Goal: Information Seeking & Learning: Find specific fact

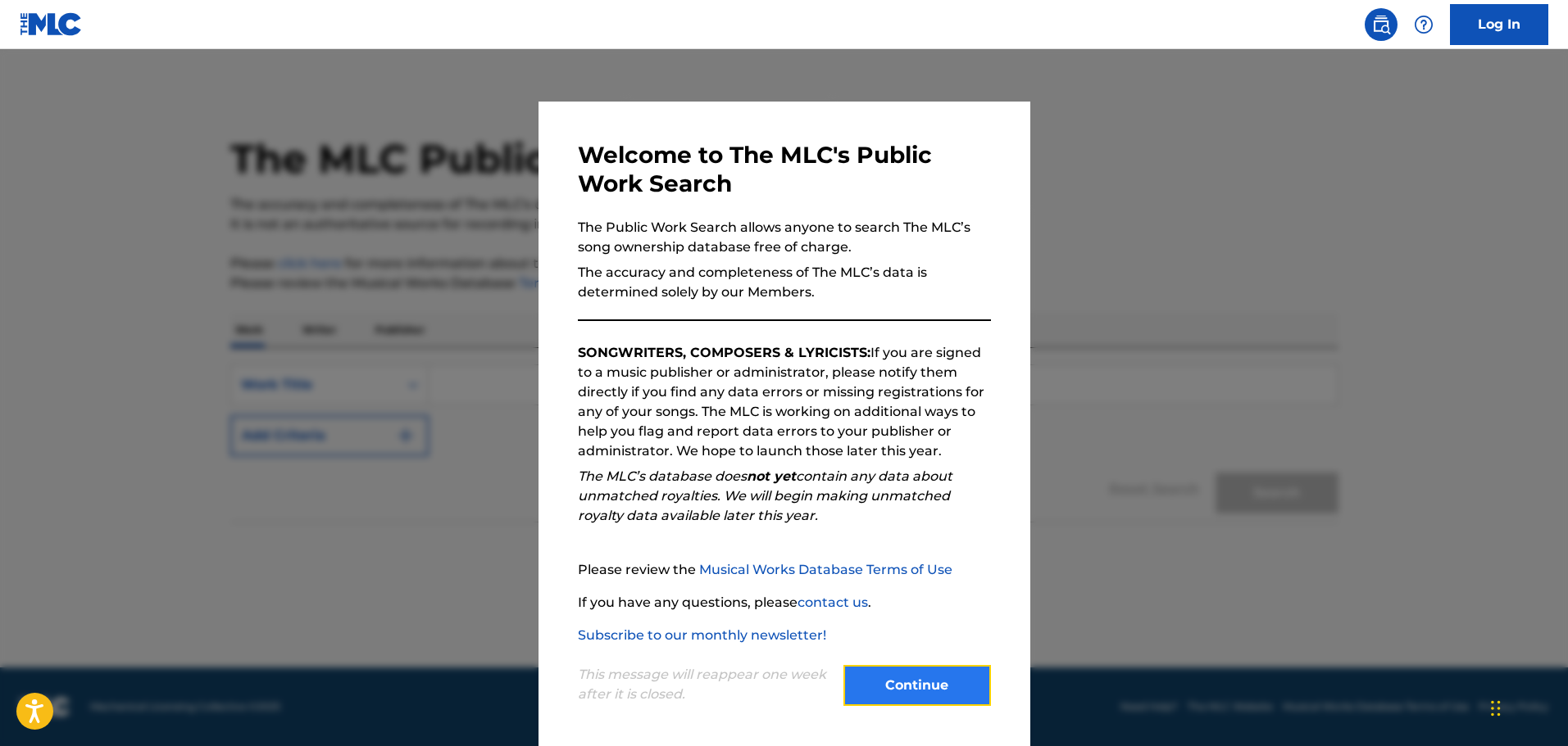
click at [917, 706] on button "Continue" at bounding box center [917, 685] width 148 height 41
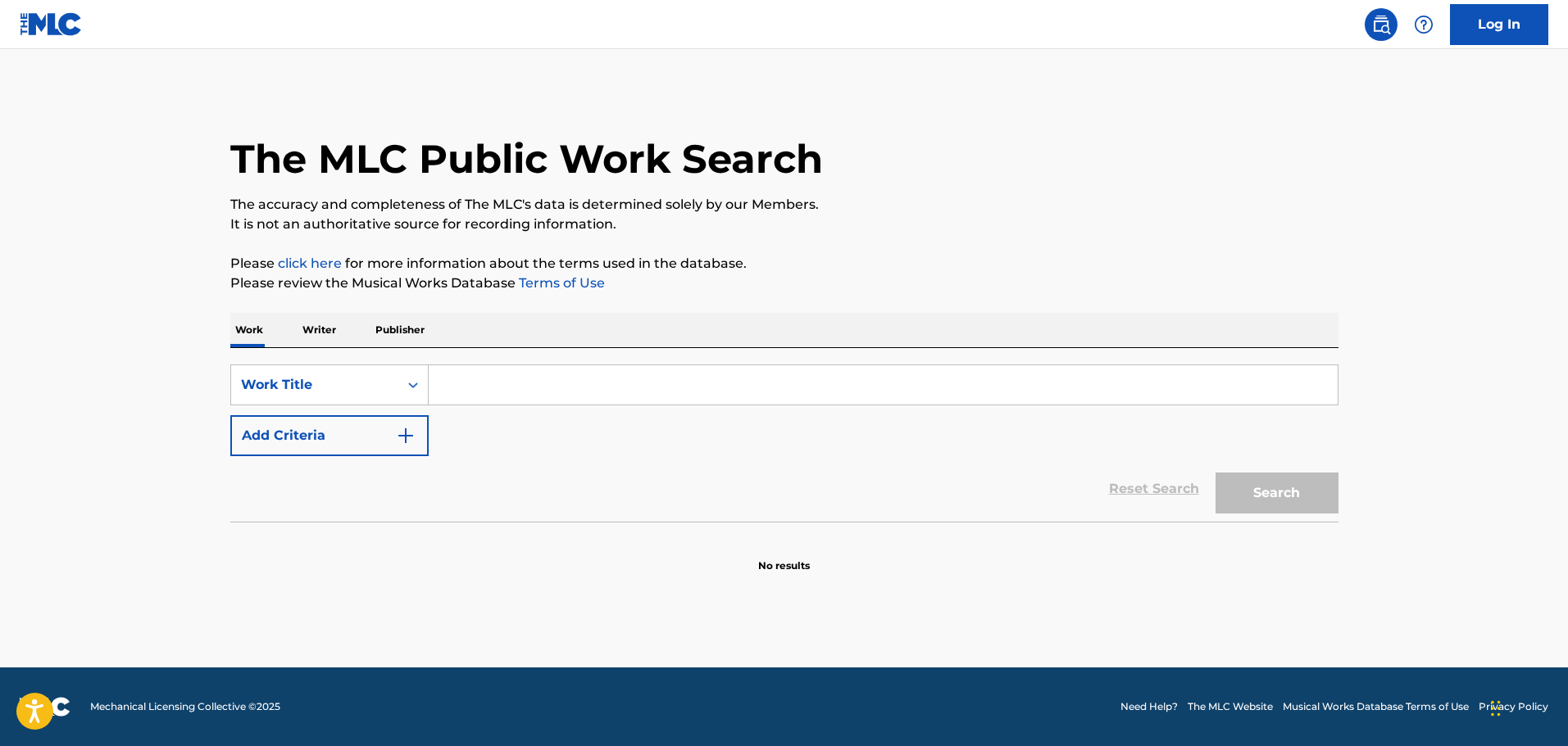
click at [607, 378] on input "Search Form" at bounding box center [882, 384] width 909 height 39
type input "bodies"
click at [1215, 473] on button "Search" at bounding box center [1277, 493] width 123 height 41
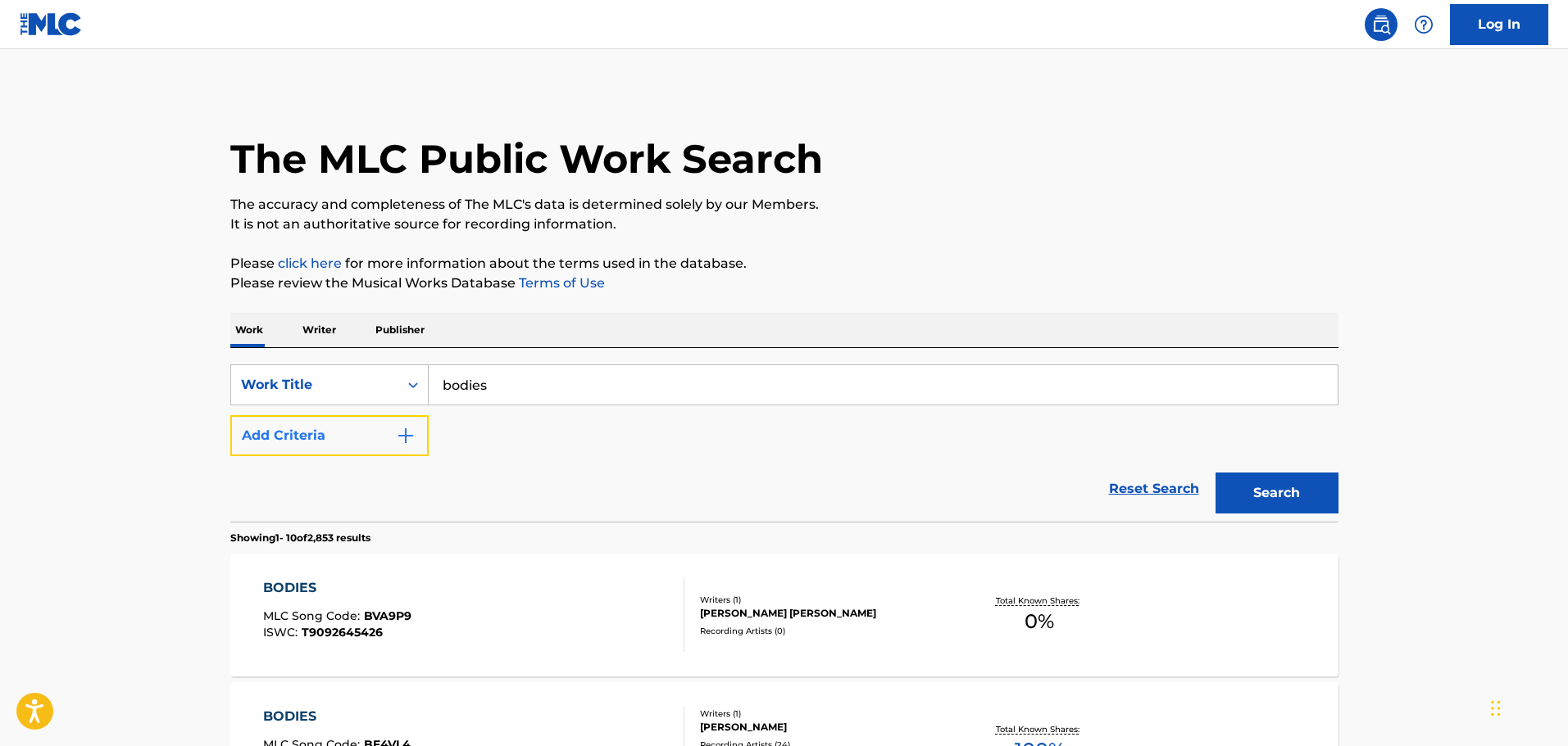
click at [374, 442] on button "Add Criteria" at bounding box center [329, 436] width 198 height 41
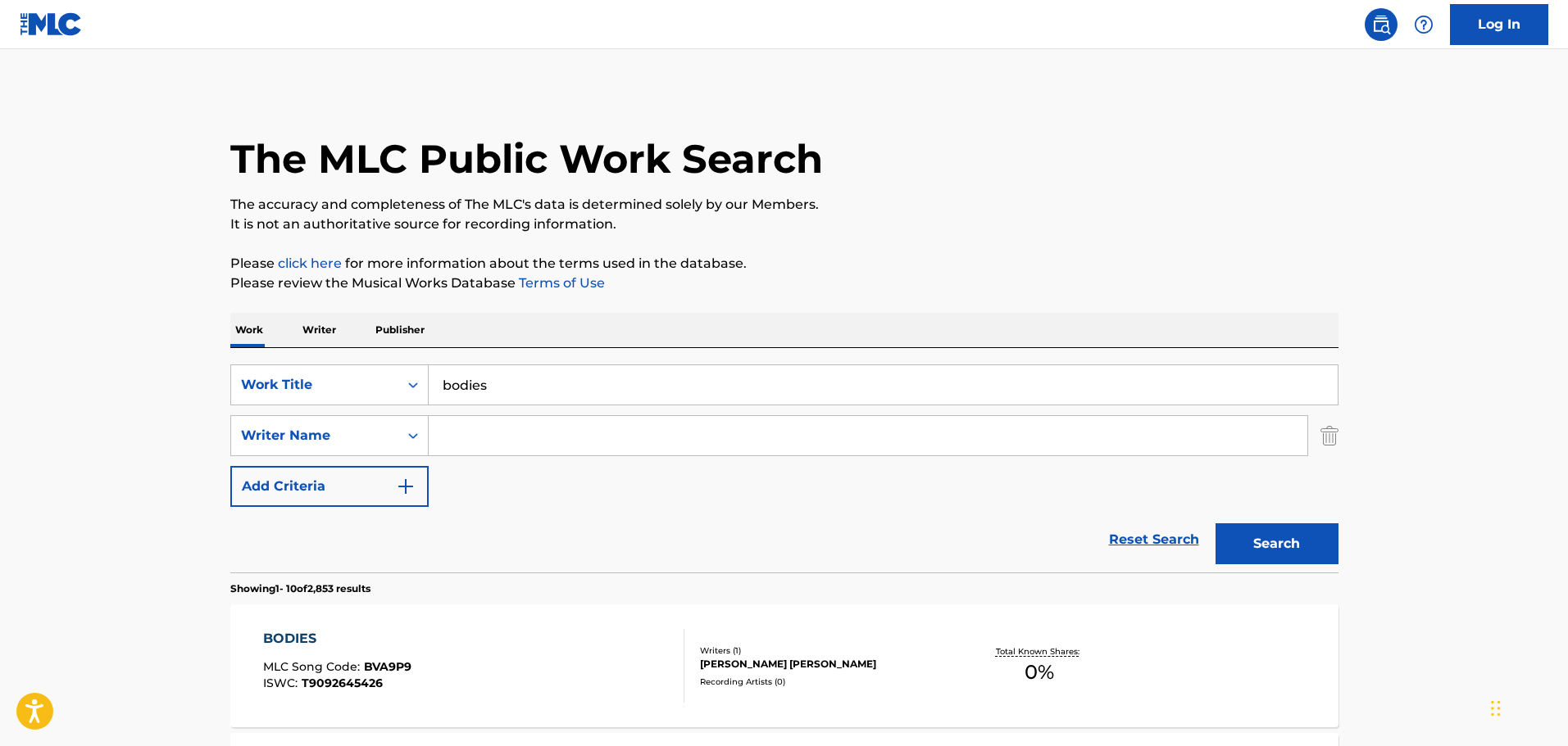
click at [487, 440] on input "Search Form" at bounding box center [867, 435] width 878 height 39
click at [1215, 524] on button "Search" at bounding box center [1277, 544] width 123 height 41
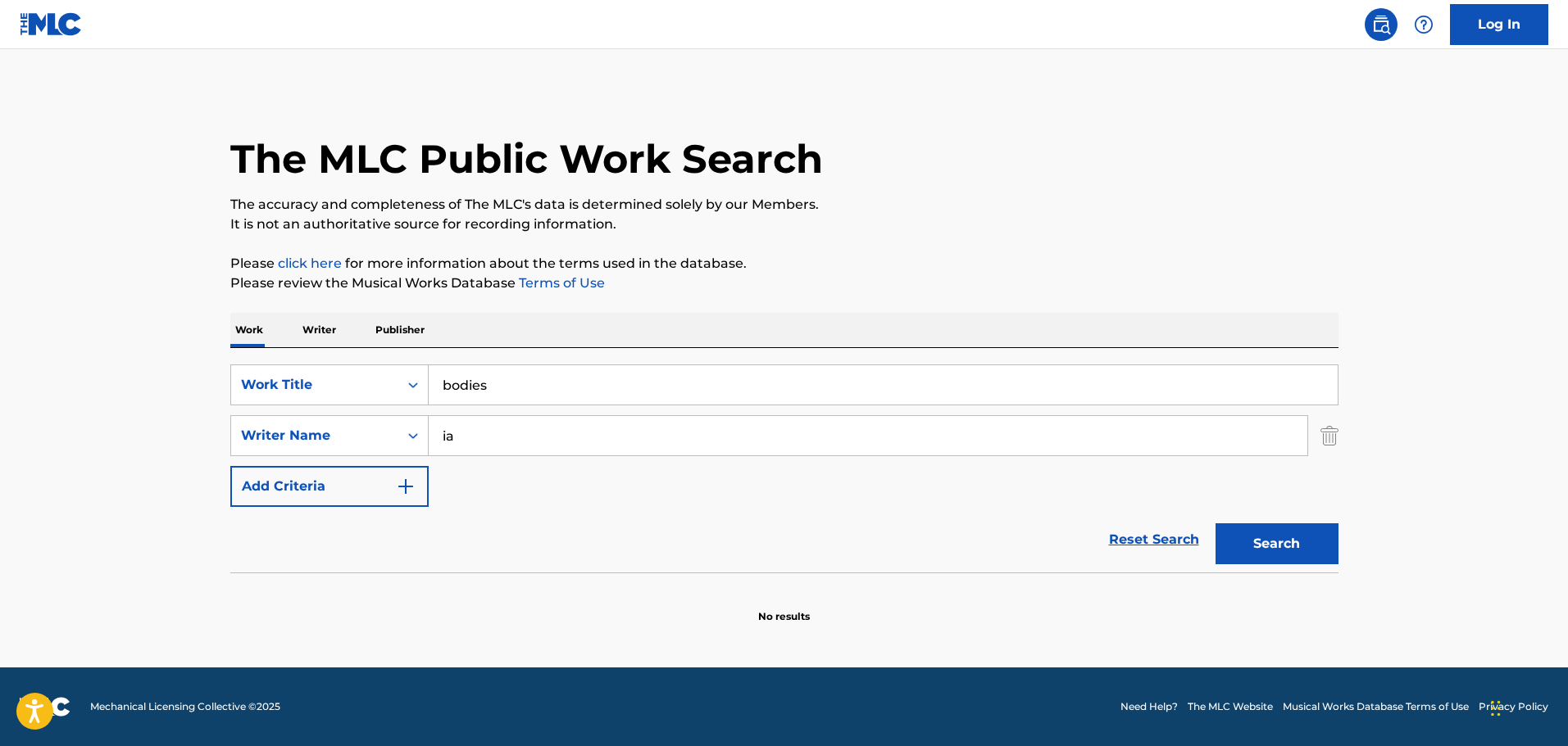
type input "i"
type input "kiari"
click at [1215, 524] on button "Search" at bounding box center [1277, 544] width 123 height 41
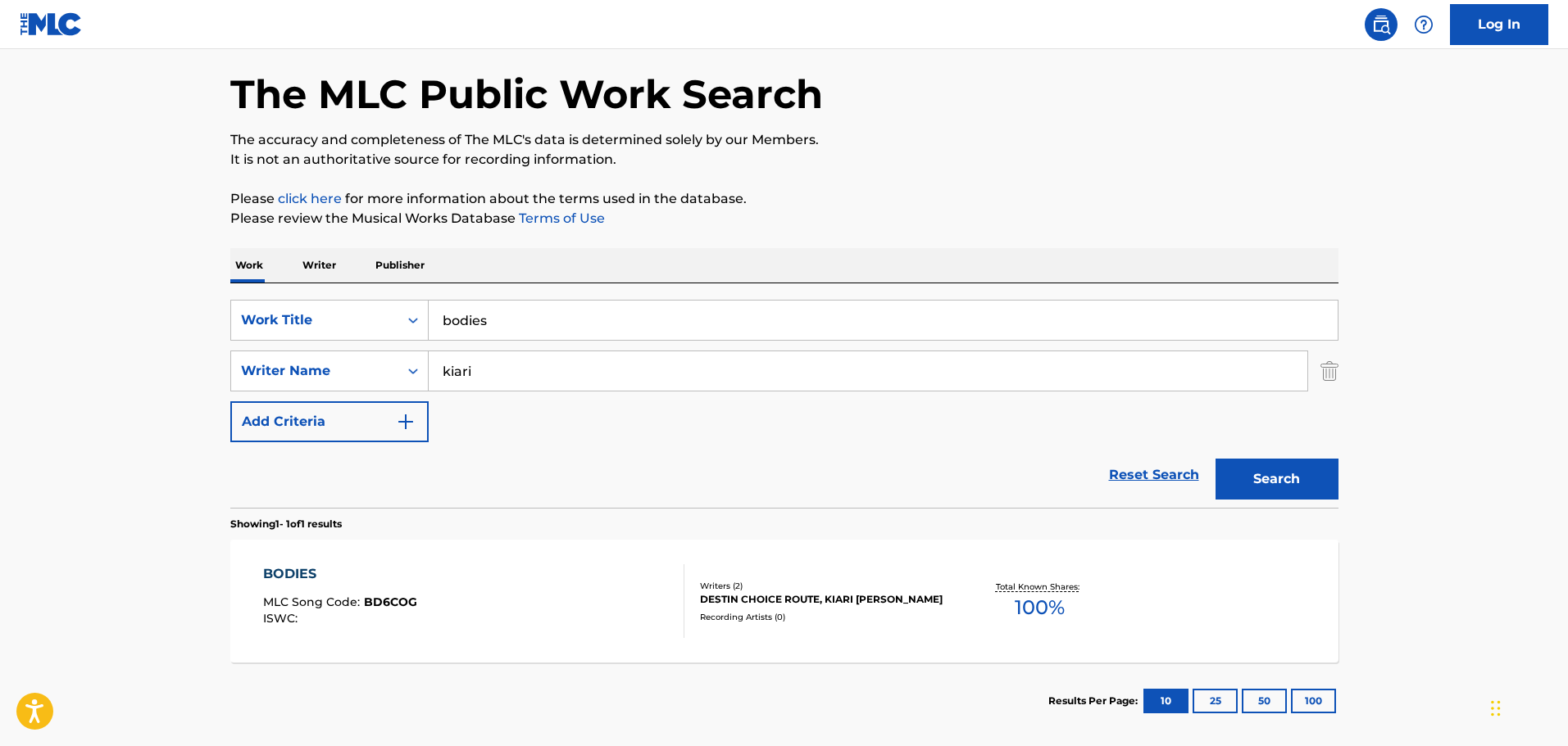
scroll to position [145, 0]
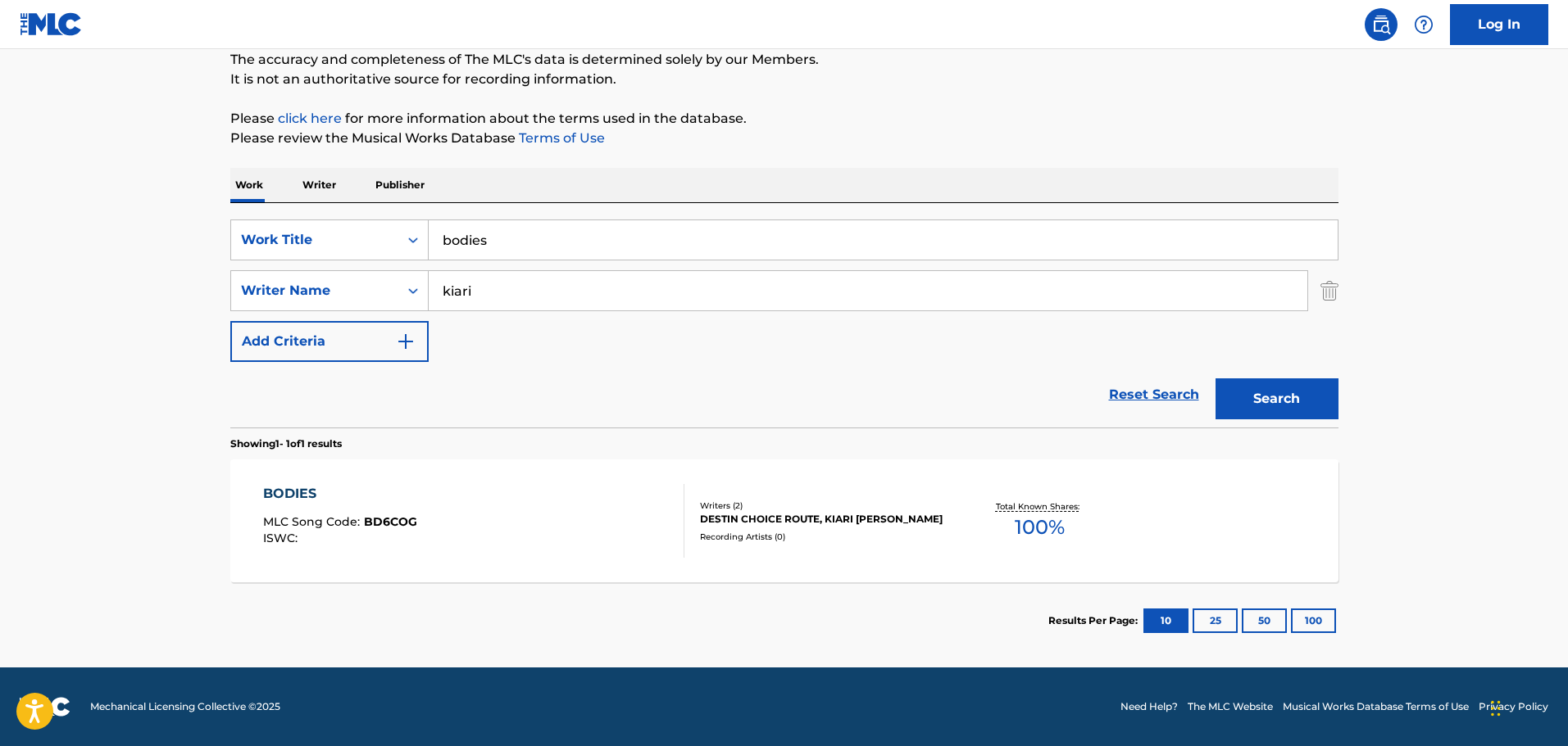
click at [471, 290] on input "kiari" at bounding box center [867, 290] width 878 height 39
type input "[PERSON_NAME]"
click at [1215, 378] on button "Search" at bounding box center [1277, 398] width 123 height 41
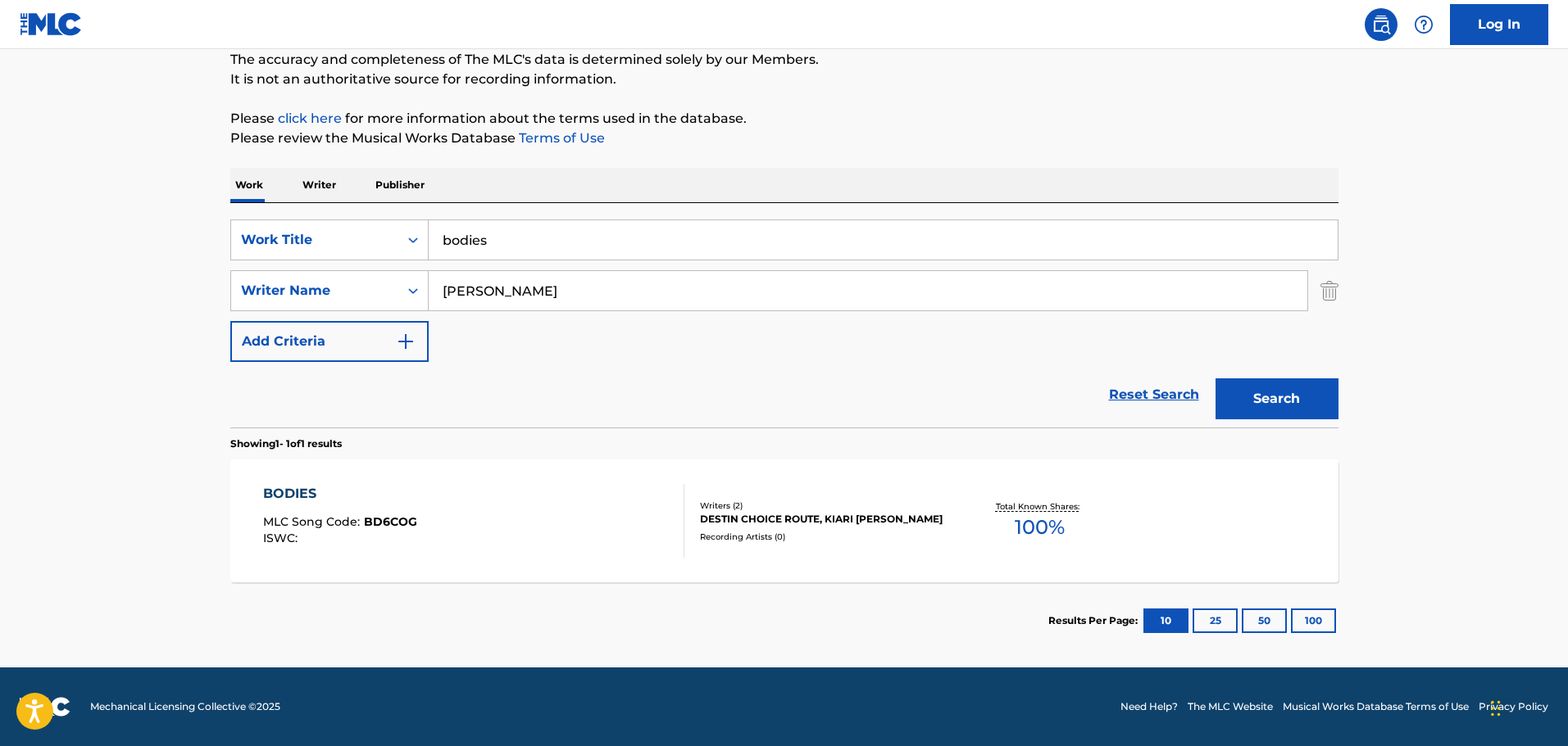
click at [554, 534] on div "BODIES MLC Song Code : BD6COG ISWC :" at bounding box center [473, 520] width 421 height 74
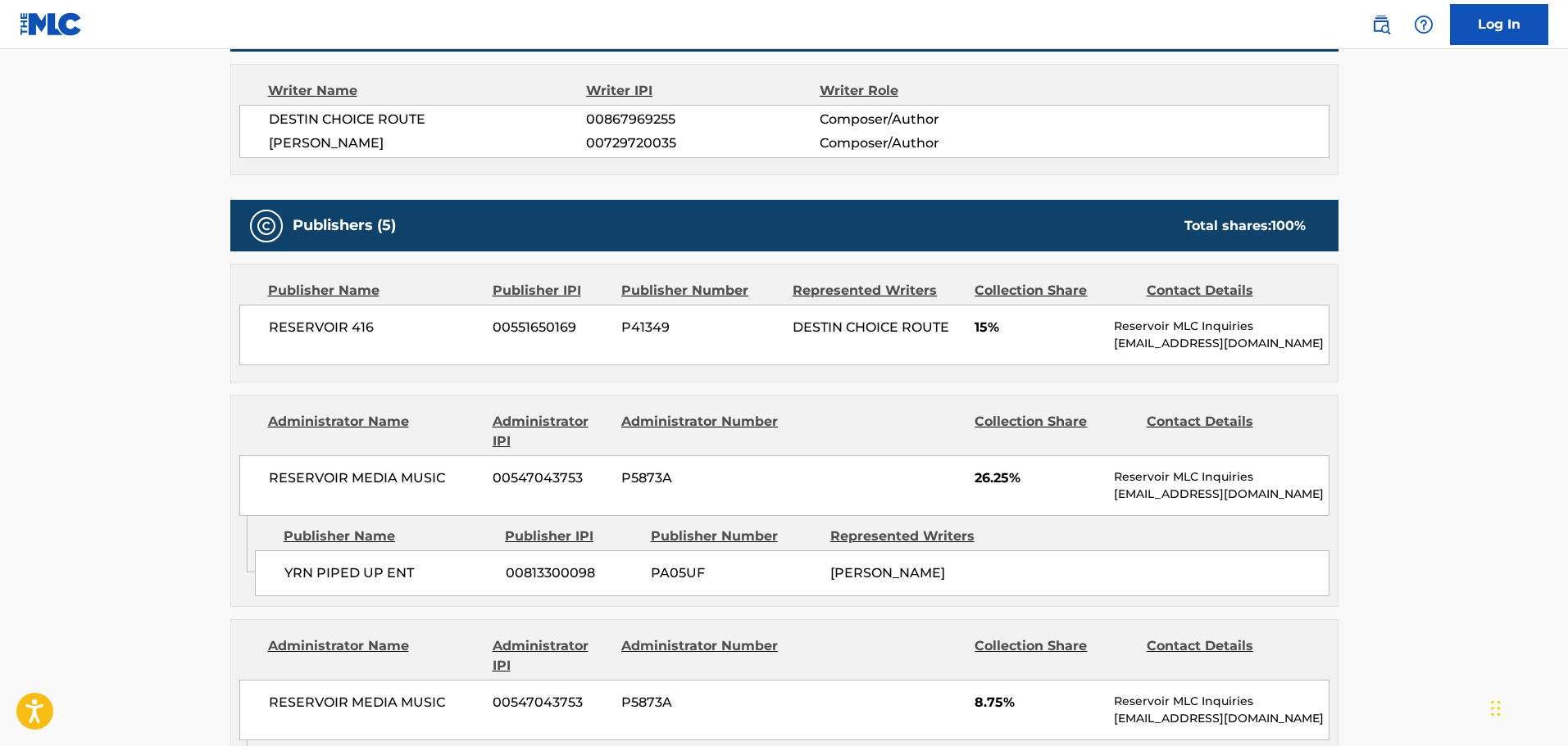
scroll to position [573, 0]
